Goal: Task Accomplishment & Management: Manage account settings

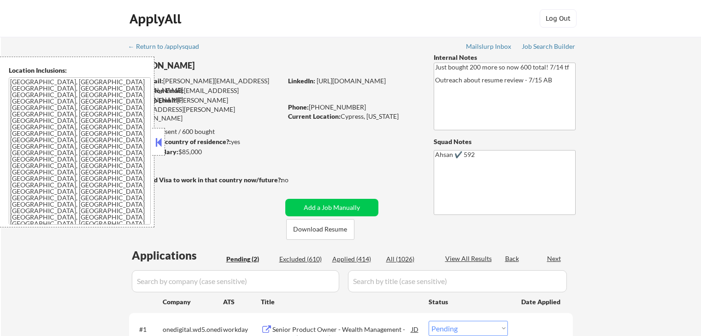
select select ""pending""
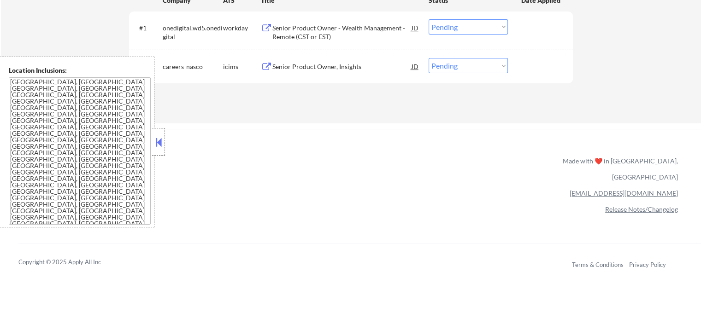
scroll to position [246, 0]
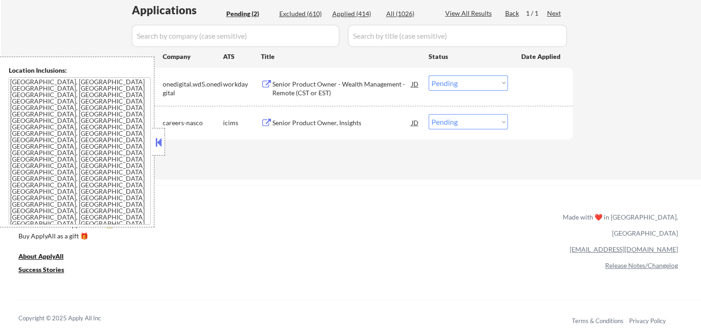
click at [269, 122] on button at bounding box center [267, 123] width 12 height 9
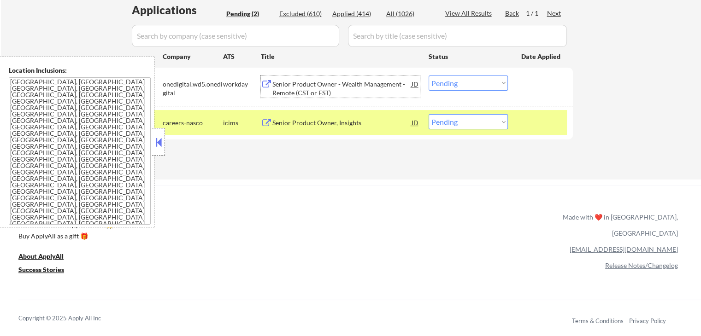
click at [286, 78] on div "Senior Product Owner - Wealth Management - Remote (CST or EST)" at bounding box center [341, 87] width 139 height 22
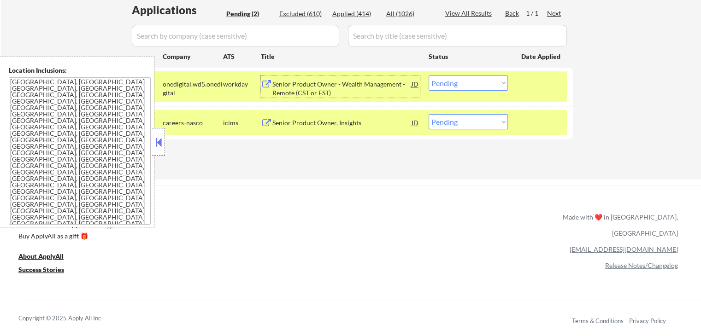
click at [452, 132] on div "#2 careers-nasco icims Senior Product Owner, Insights JD Choose an option... Pe…" at bounding box center [349, 122] width 435 height 25
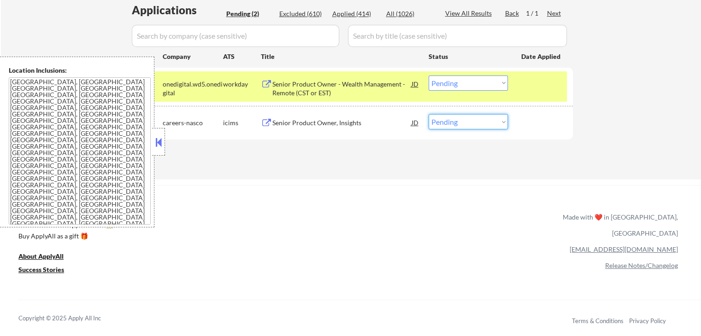
click at [462, 122] on select "Choose an option... Pending Applied Excluded (Questions) Excluded (Expired) Exc…" at bounding box center [467, 121] width 79 height 15
select select ""excluded""
click at [428, 114] on select "Choose an option... Pending Applied Excluded (Questions) Excluded (Expired) Exc…" at bounding box center [467, 121] width 79 height 15
click at [418, 181] on div "← Return to /applysquad Mailslurp Inbox Job Search Builder [PERSON_NAME] User E…" at bounding box center [350, 202] width 701 height 897
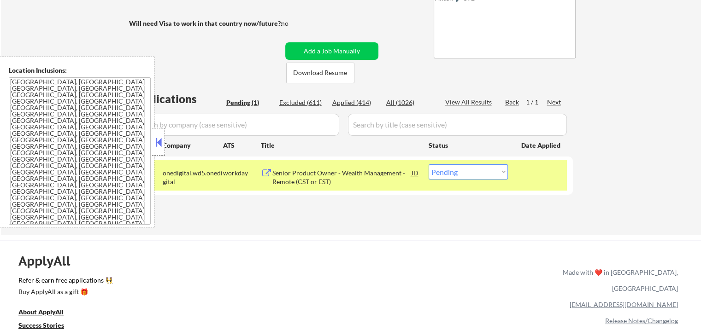
scroll to position [61, 0]
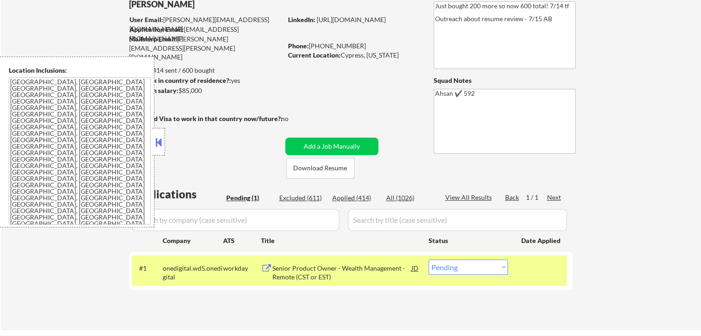
click at [389, 107] on div "← Return to /applysquad Mailslurp Inbox Job Search Builder [PERSON_NAME] User E…" at bounding box center [351, 149] width 460 height 347
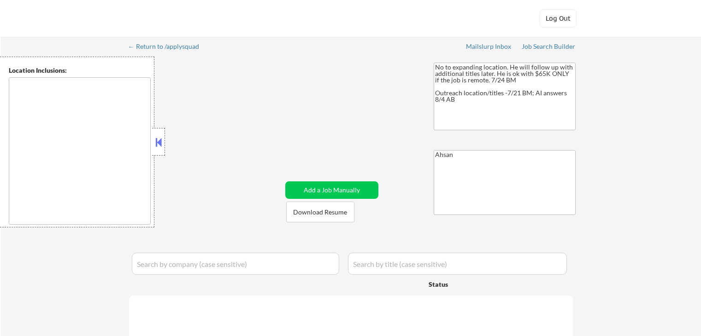
type textarea "[GEOGRAPHIC_DATA], [GEOGRAPHIC_DATA] [GEOGRAPHIC_DATA], [GEOGRAPHIC_DATA] [GEOG…"
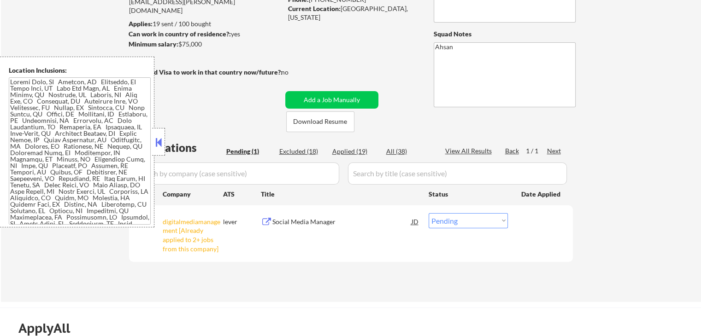
scroll to position [123, 0]
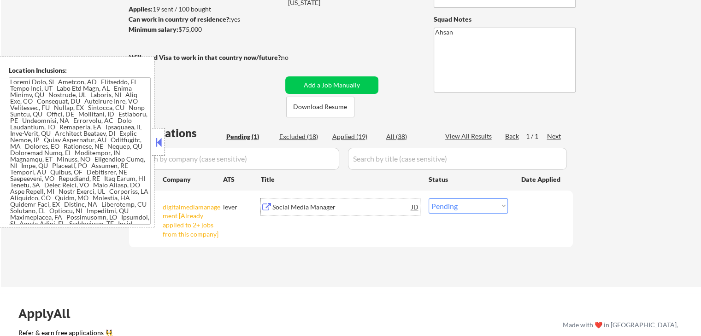
click at [313, 206] on div "Social Media Manager" at bounding box center [341, 207] width 139 height 9
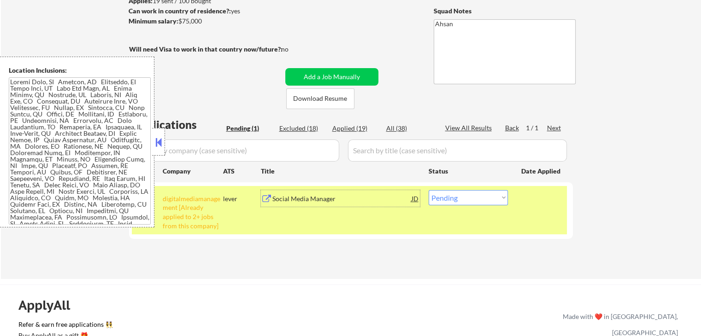
scroll to position [184, 0]
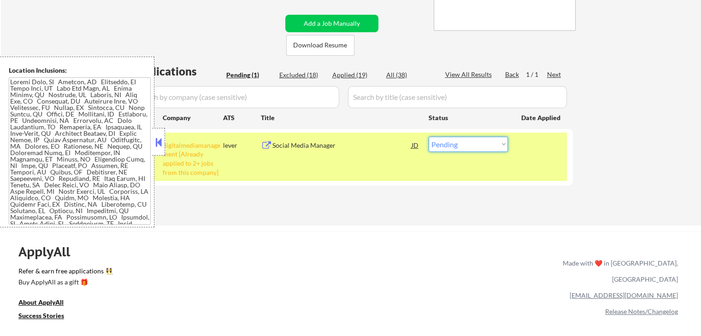
click at [466, 137] on select "Choose an option... Pending Applied Excluded (Questions) Excluded (Expired) Exc…" at bounding box center [467, 144] width 79 height 15
select select ""excluded__salary_""
click at [428, 137] on select "Choose an option... Pending Applied Excluded (Questions) Excluded (Expired) Exc…" at bounding box center [467, 144] width 79 height 15
drag, startPoint x: 604, startPoint y: 192, endPoint x: 556, endPoint y: 152, distance: 62.1
click at [604, 192] on div "← Return to /applysquad Mailslurp Inbox Job Search Builder Luke Peterson User E…" at bounding box center [351, 39] width 700 height 373
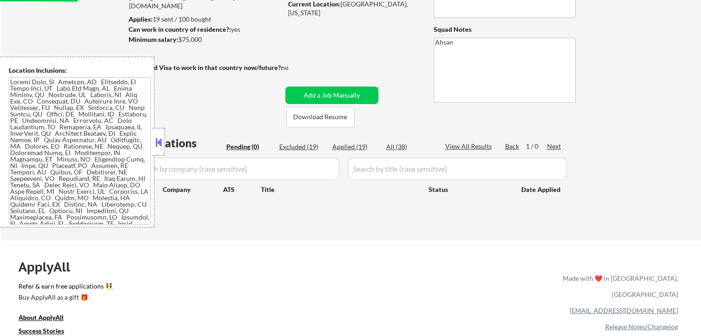
scroll to position [61, 0]
